Goal: Task Accomplishment & Management: Use online tool/utility

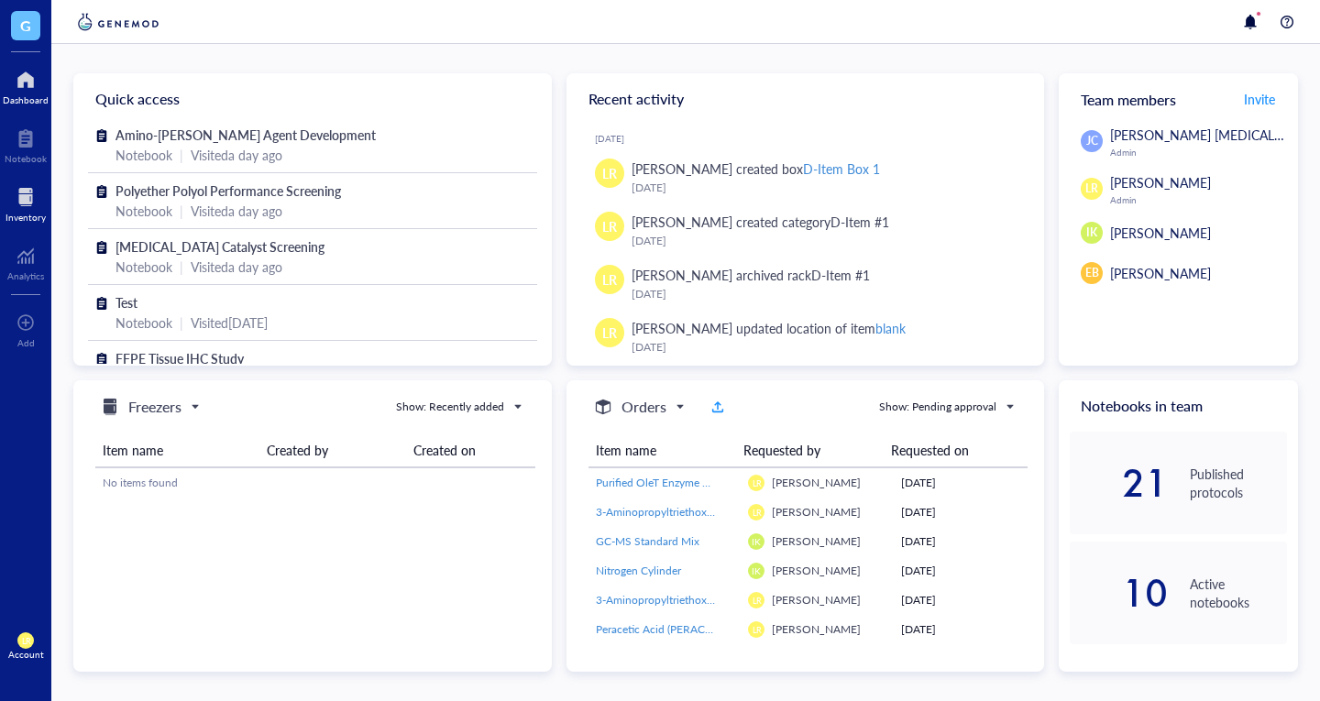
click at [21, 185] on div at bounding box center [26, 196] width 40 height 29
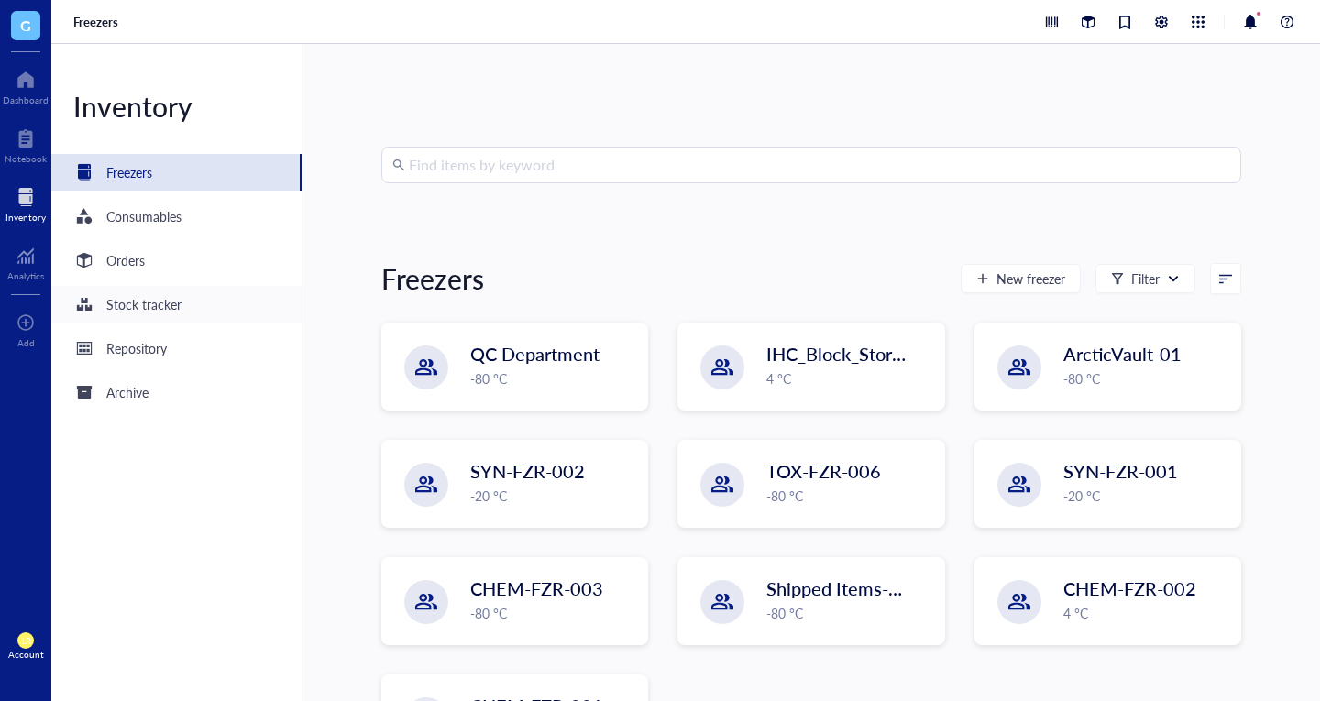
click at [136, 305] on div "Stock tracker" at bounding box center [143, 304] width 75 height 20
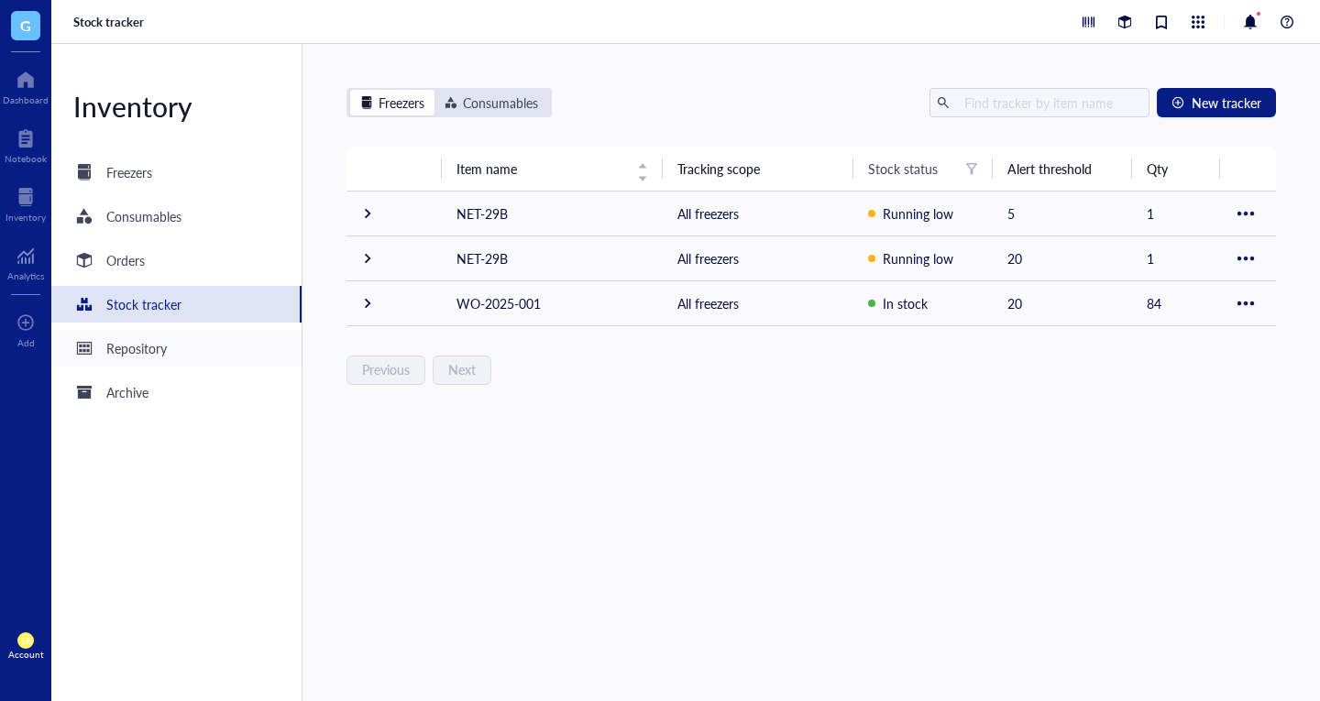
click at [119, 335] on div "Repository" at bounding box center [176, 348] width 250 height 37
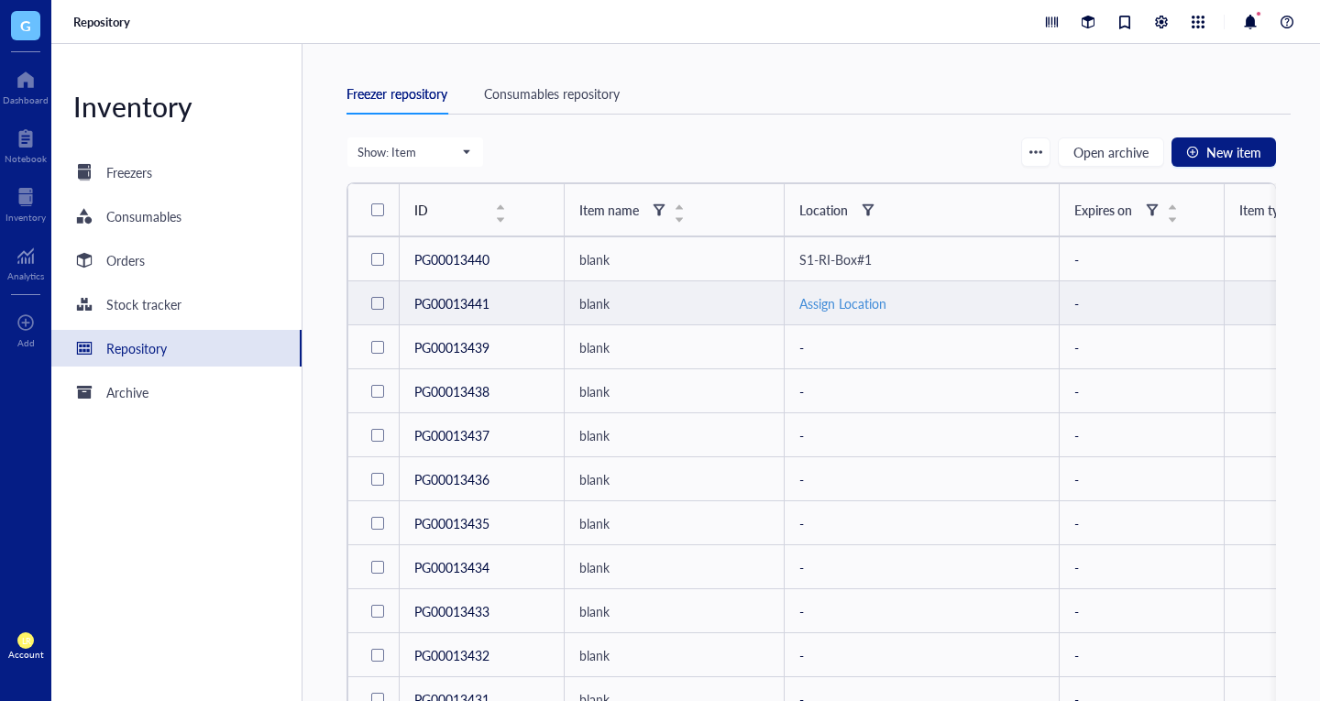
click at [837, 304] on div "Assign Location" at bounding box center [922, 303] width 245 height 20
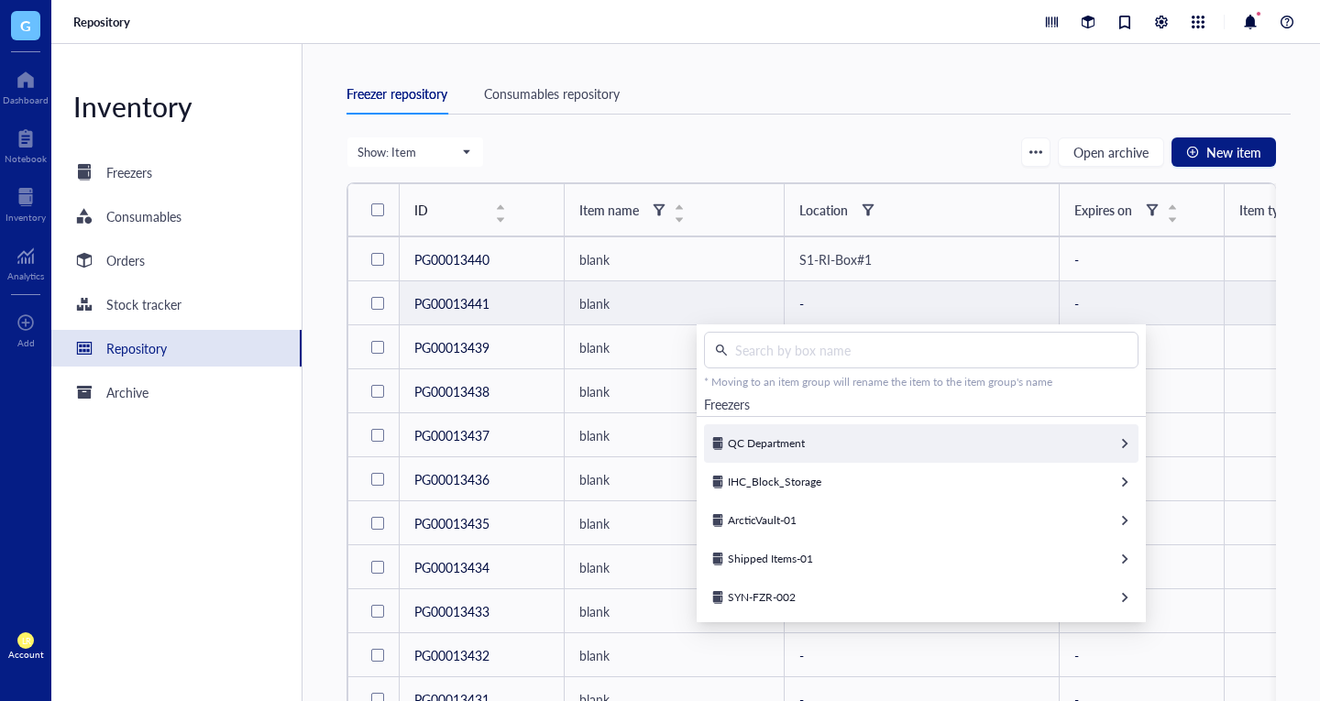
click at [823, 431] on div "QC Department" at bounding box center [921, 444] width 435 height 39
click at [824, 437] on div "Bottom Shelf" at bounding box center [921, 444] width 435 height 39
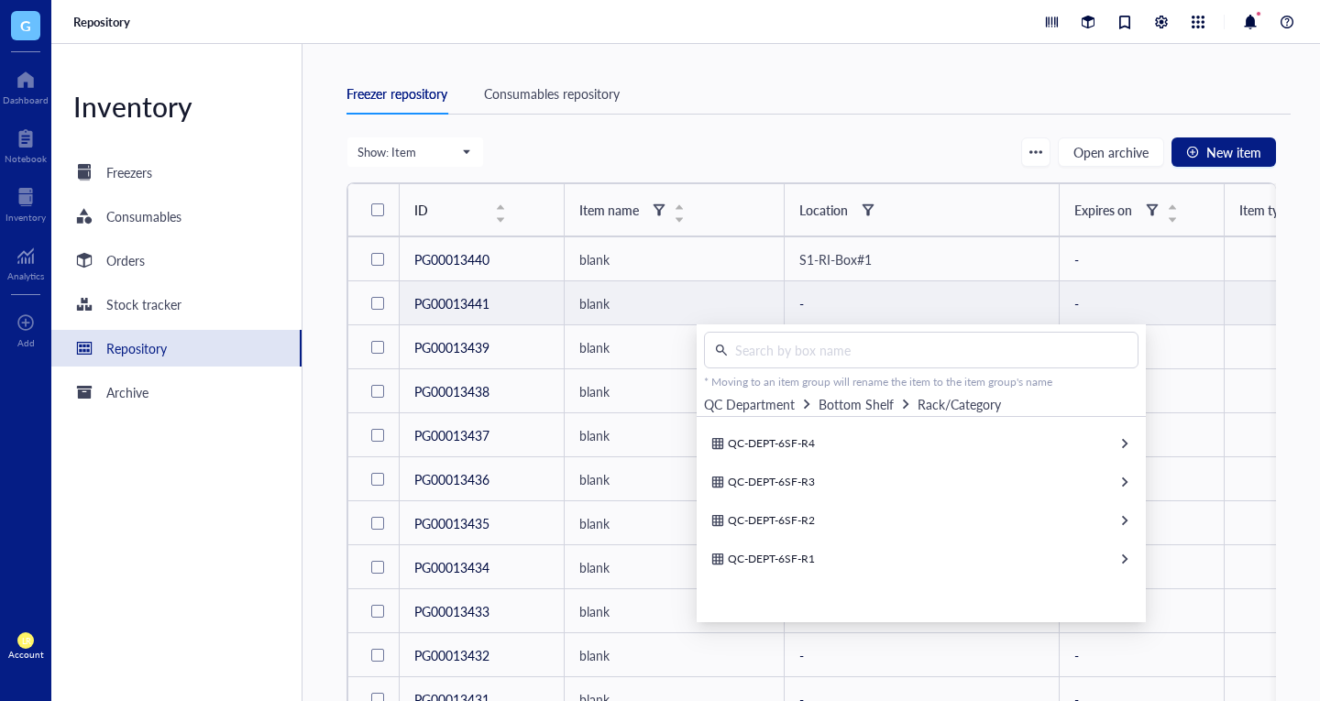
click at [824, 437] on div "QC-DEPT-6SF-R4" at bounding box center [921, 444] width 435 height 39
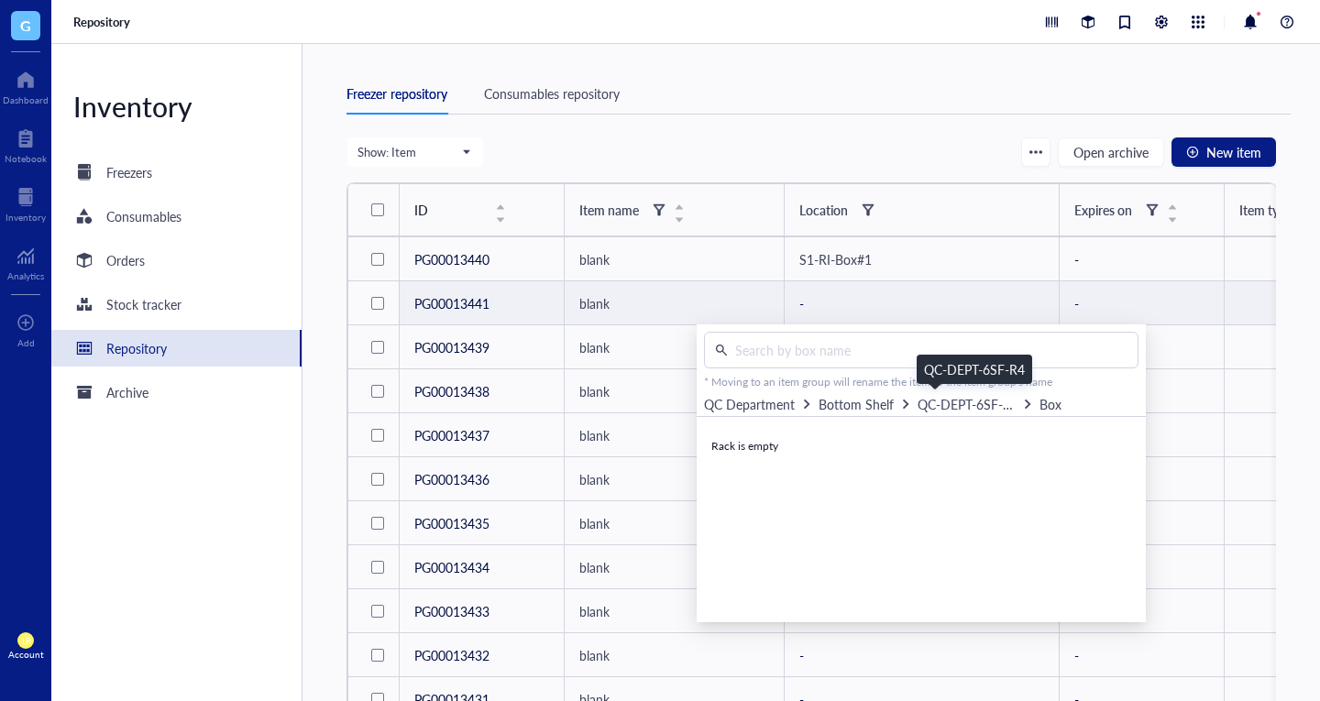
click at [945, 405] on span "QC-DEPT-6SF-R4" at bounding box center [968, 404] width 101 height 18
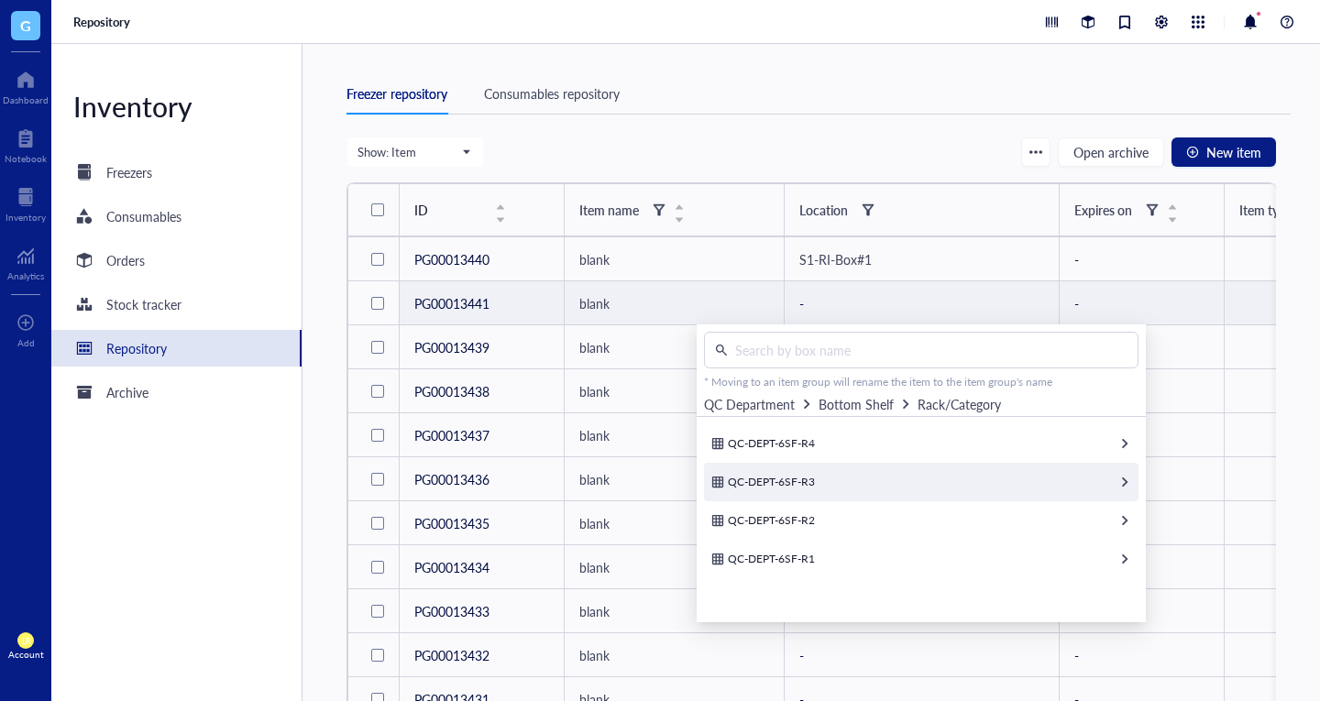
click at [844, 470] on div "QC-DEPT-6SF-R3" at bounding box center [921, 482] width 435 height 39
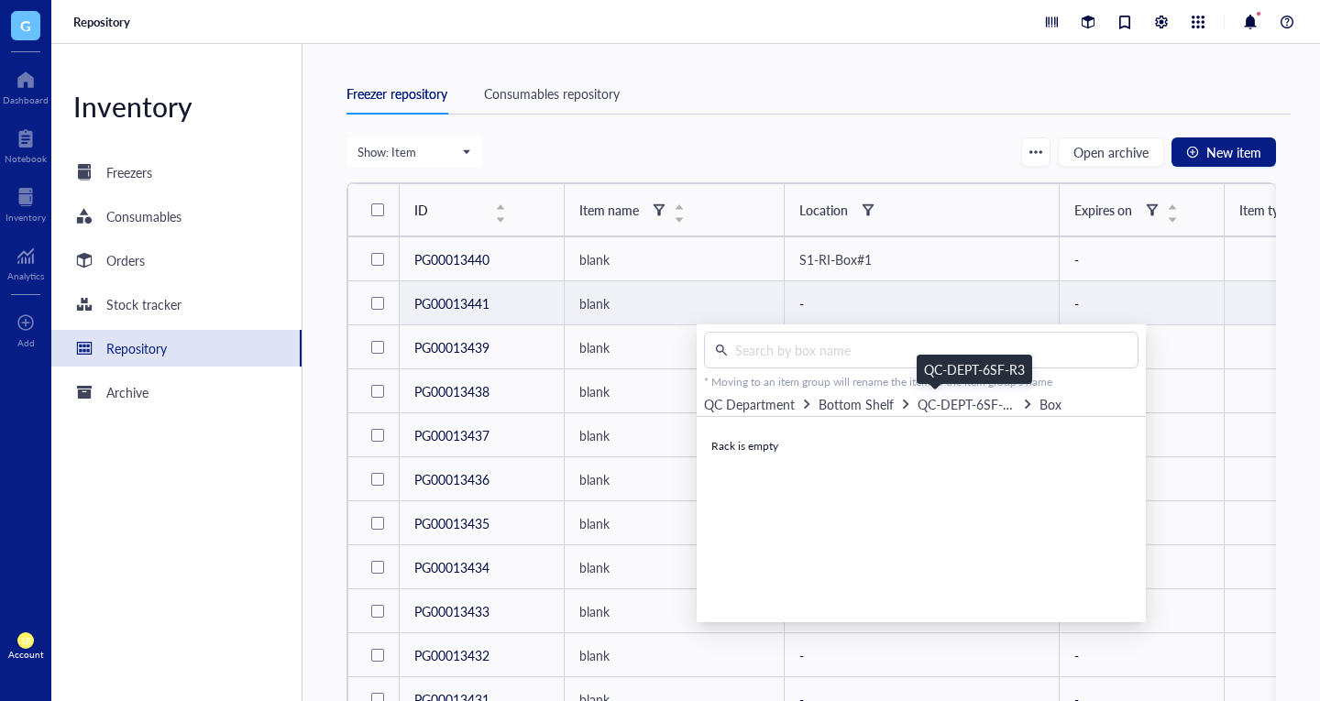
click at [966, 413] on div "QC-DEPT-6SF-R3" at bounding box center [967, 404] width 98 height 20
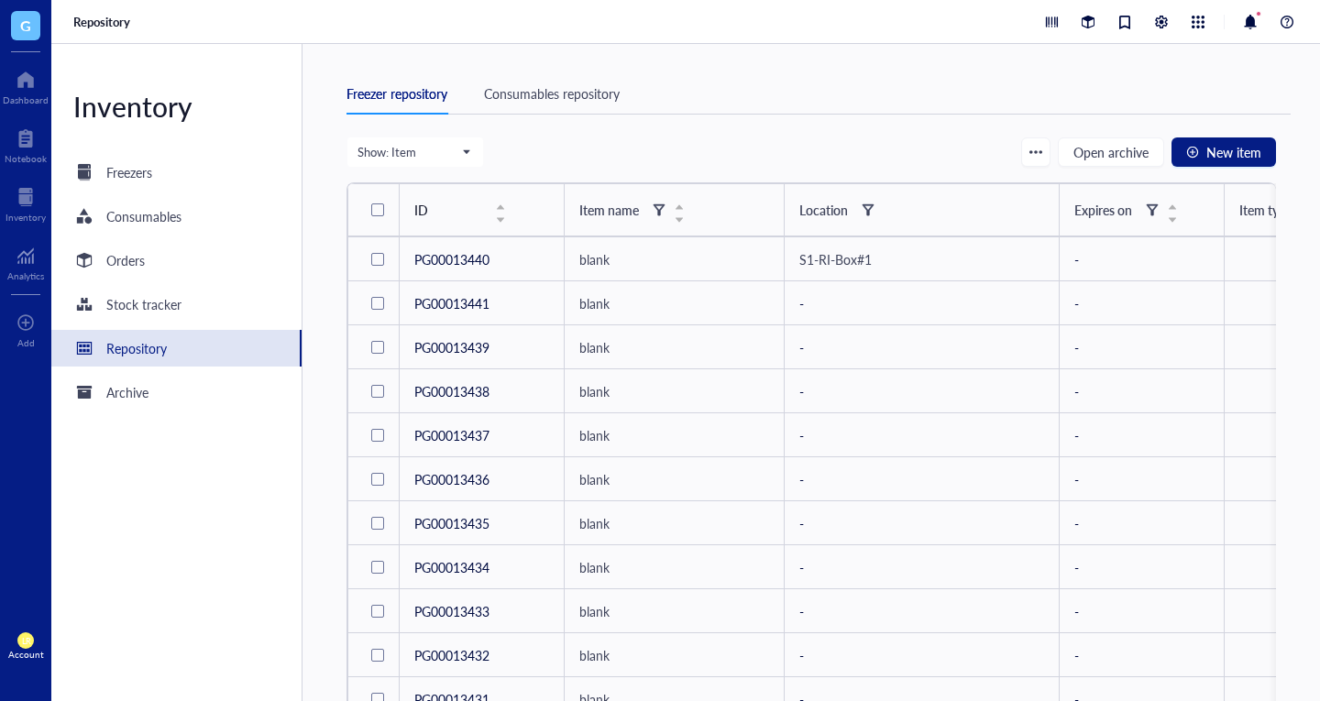
click at [923, 180] on div "Show: Item Open archive New item ID Item name Location Expires on Item type Las…" at bounding box center [812, 436] width 930 height 599
